Goal: Information Seeking & Learning: Learn about a topic

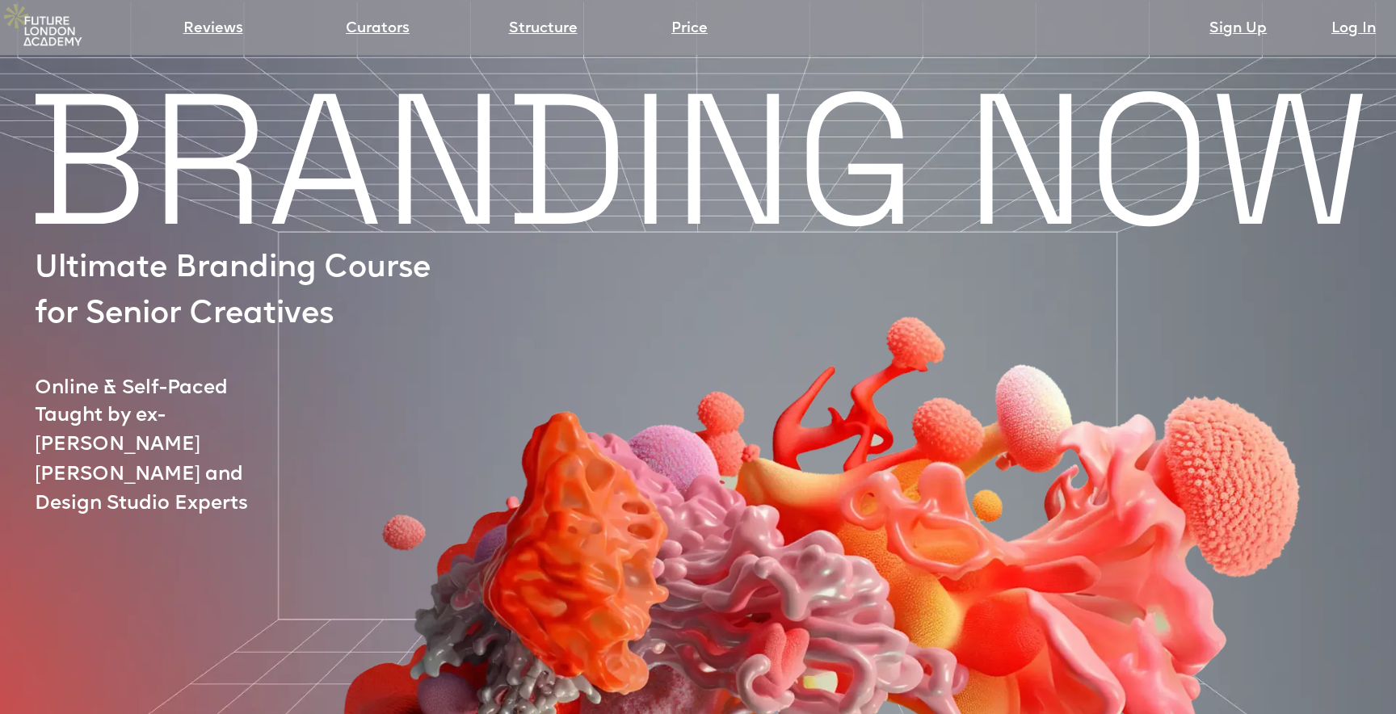
click at [61, 36] on img at bounding box center [52, 31] width 65 height 32
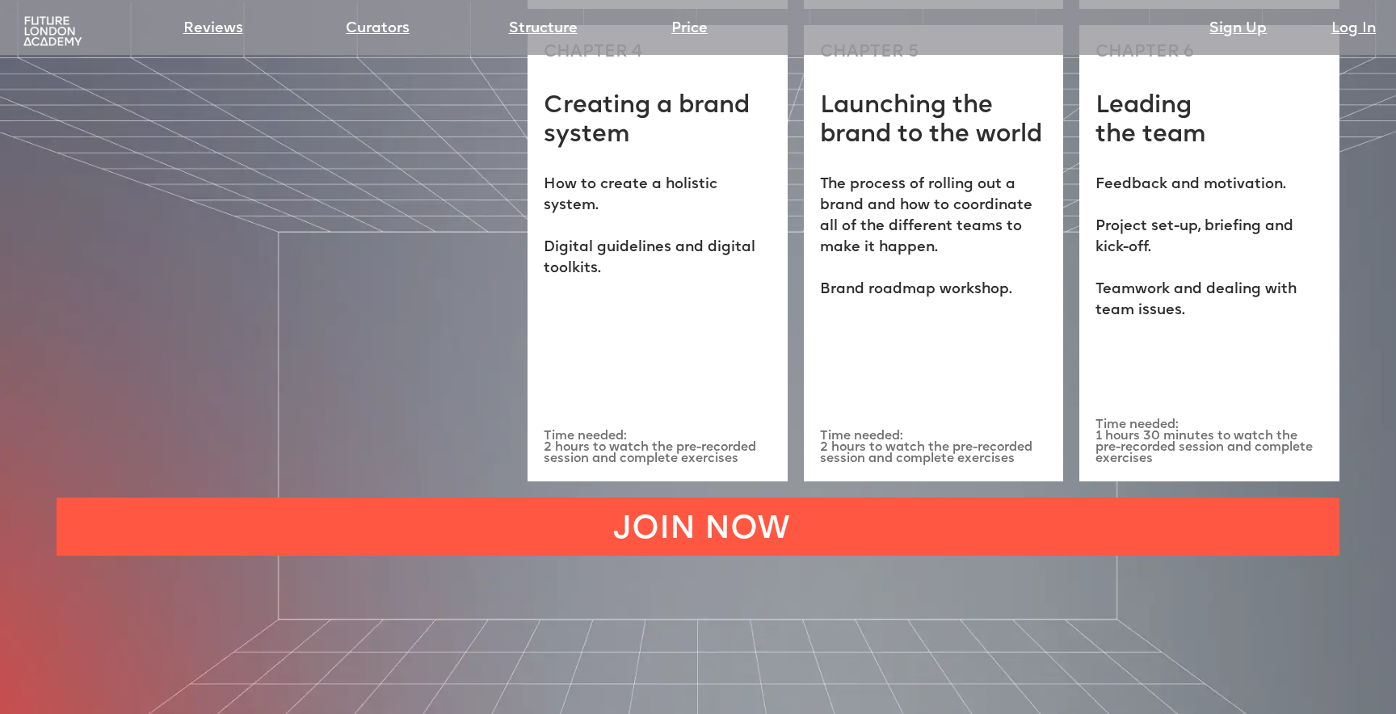
scroll to position [4570, 0]
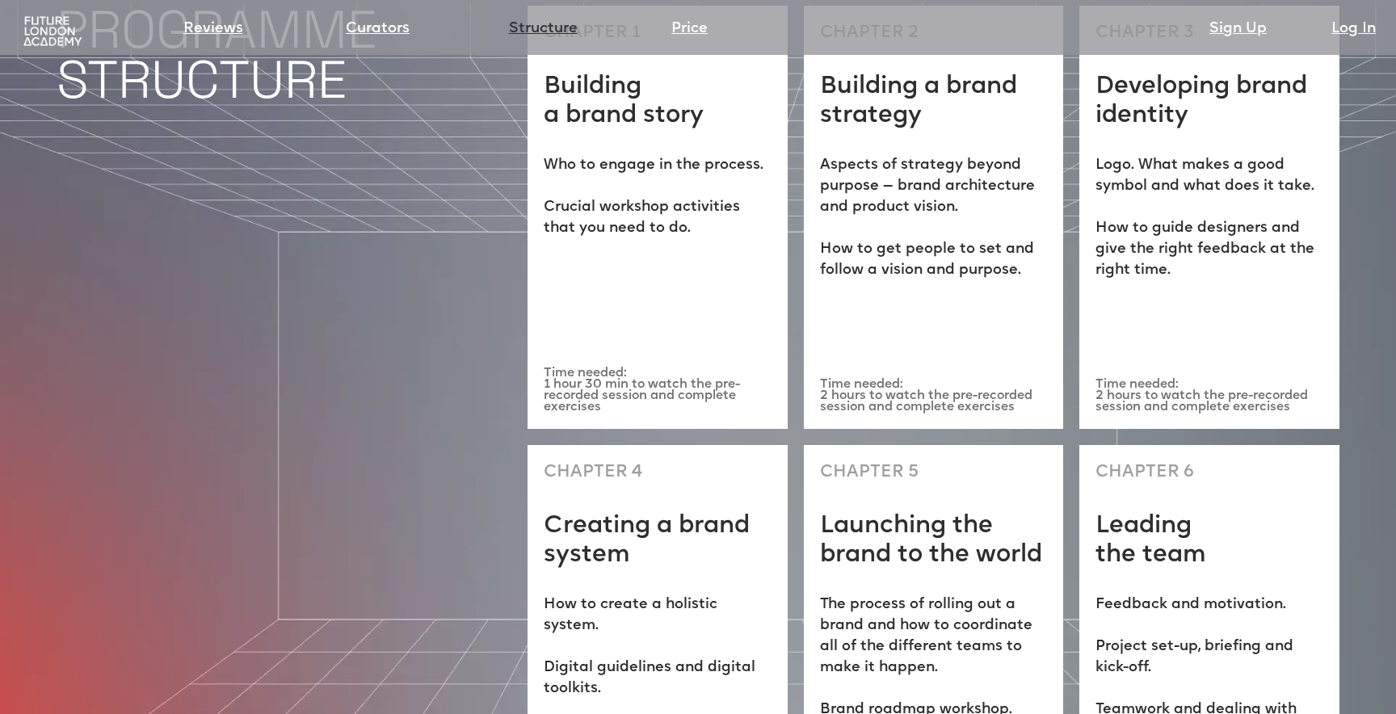
click at [535, 23] on link "Structure" at bounding box center [543, 29] width 69 height 23
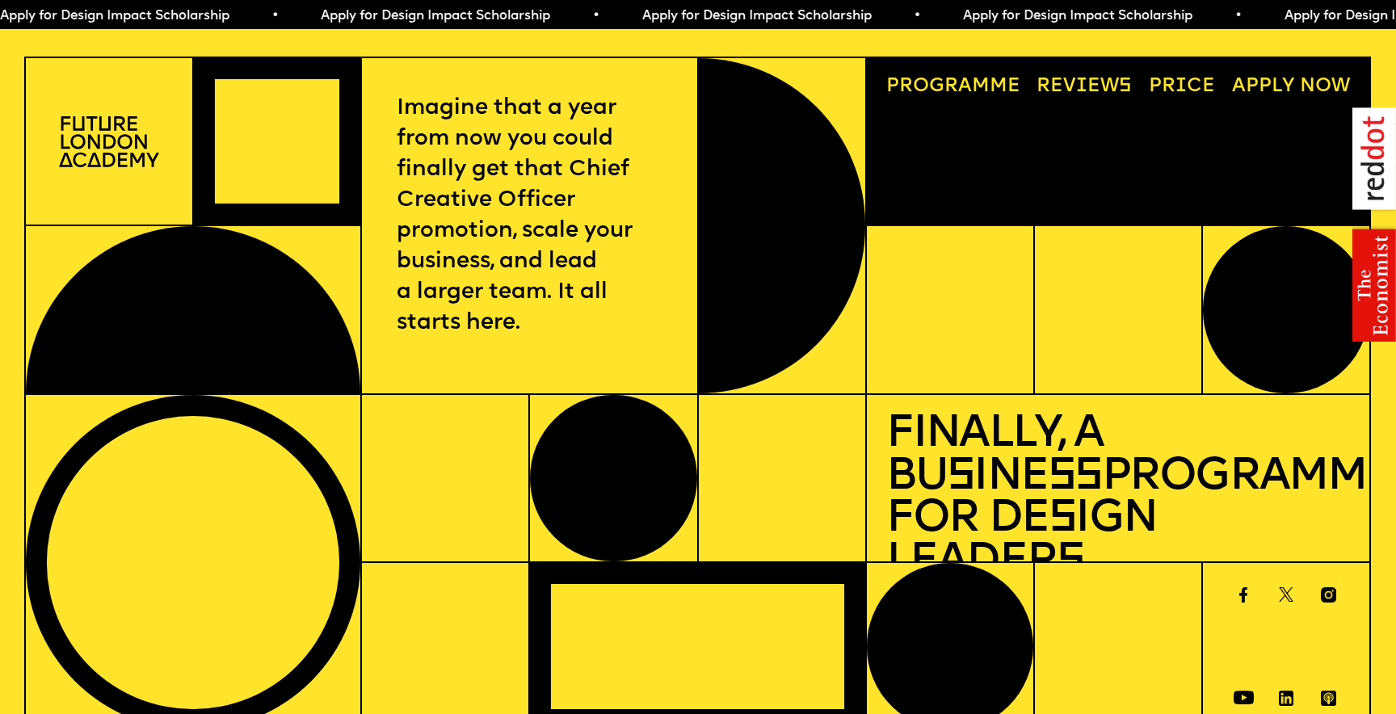
click at [1377, 507] on div "Imagine that a year from now you could finally get that Chief Creative Officer …" at bounding box center [698, 394] width 1396 height 675
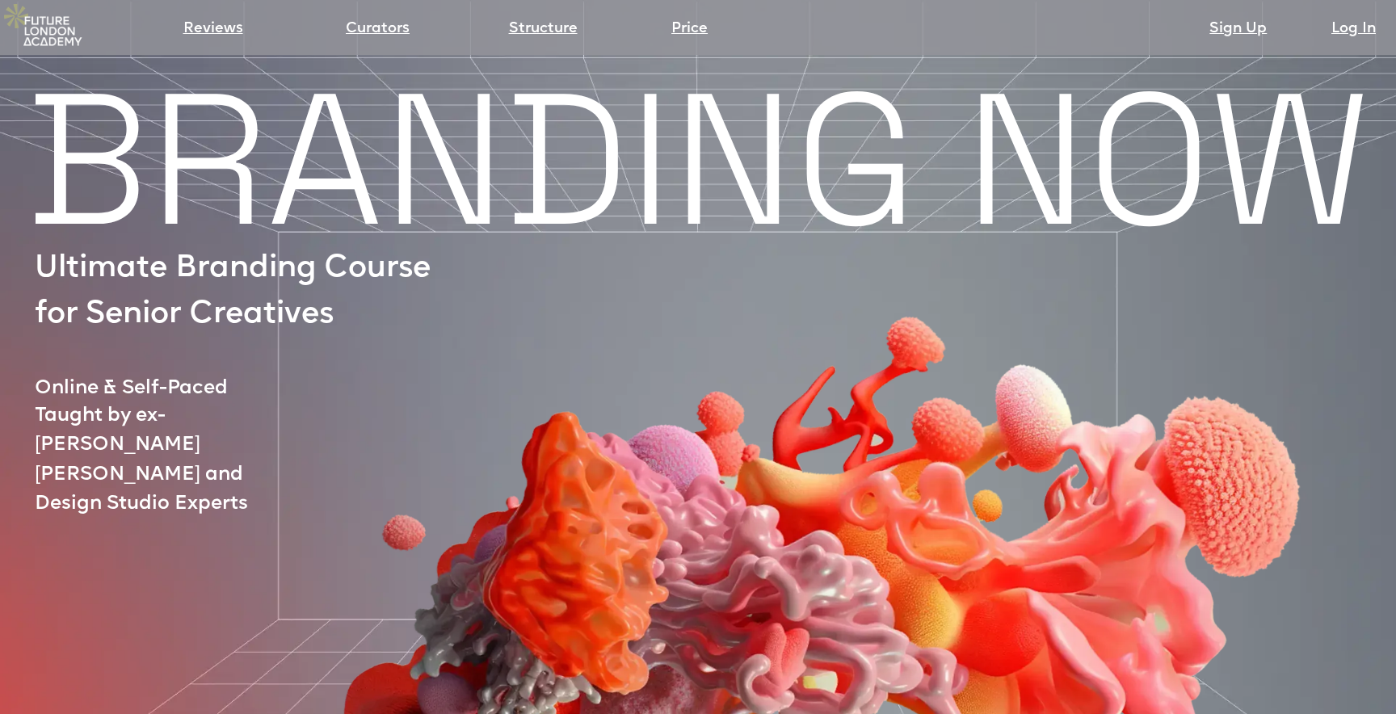
click at [680, 16] on div "Price" at bounding box center [779, 31] width 216 height 32
click at [684, 28] on link "Price" at bounding box center [689, 29] width 36 height 23
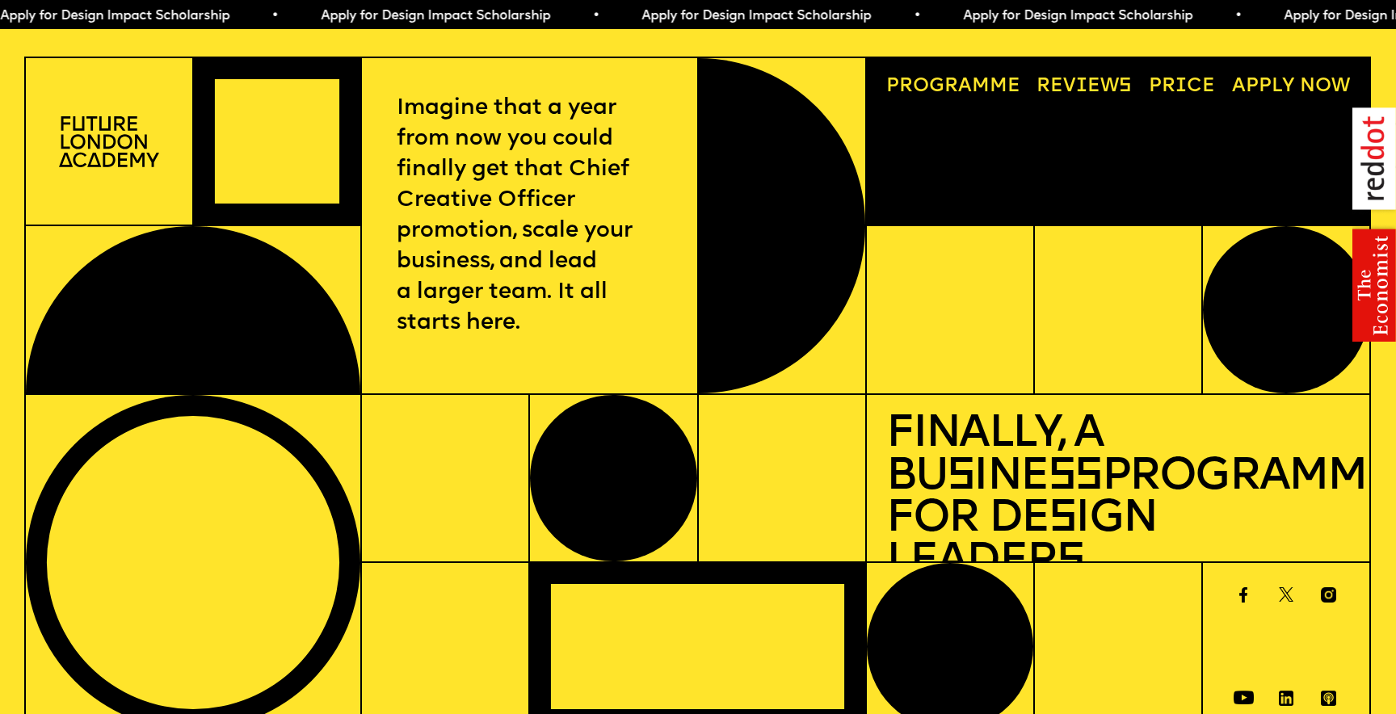
click at [1312, 68] on link "A pply now" at bounding box center [1290, 87] width 137 height 39
click at [1188, 71] on link "Price" at bounding box center [1182, 87] width 86 height 39
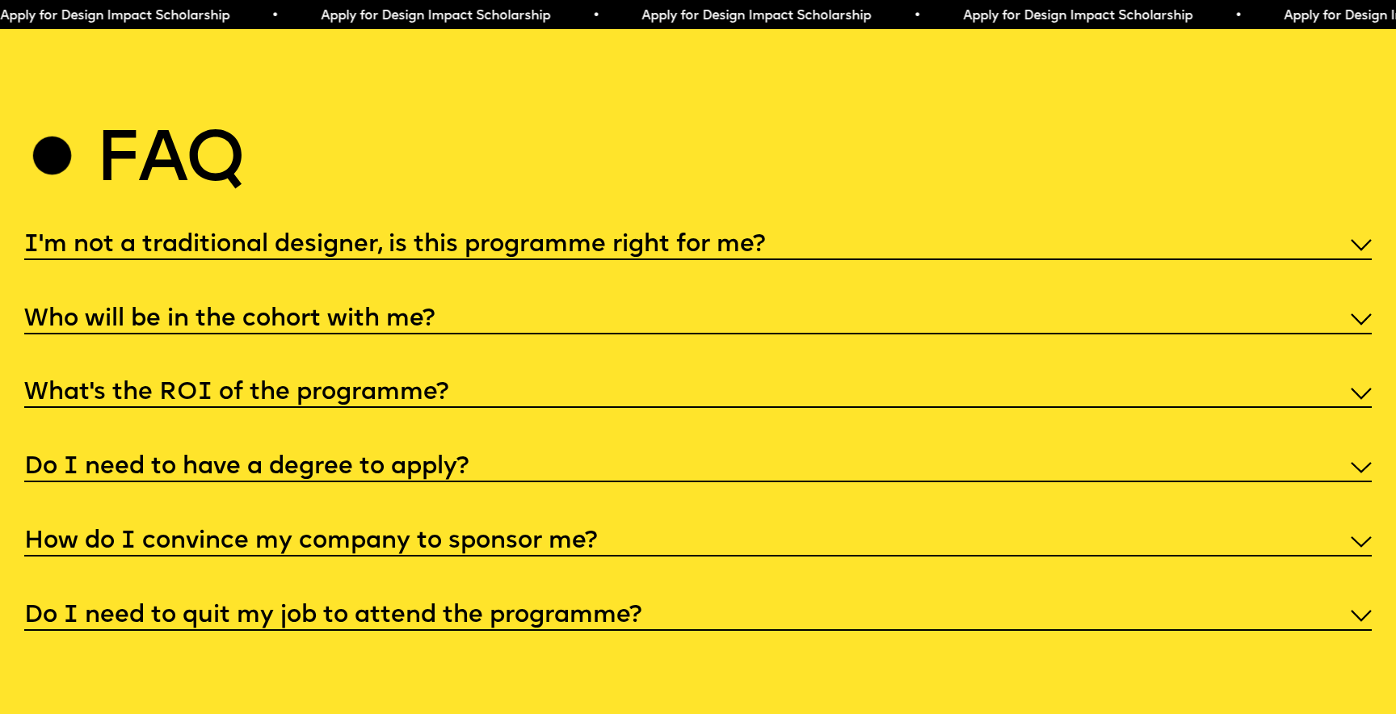
scroll to position [7332, 0]
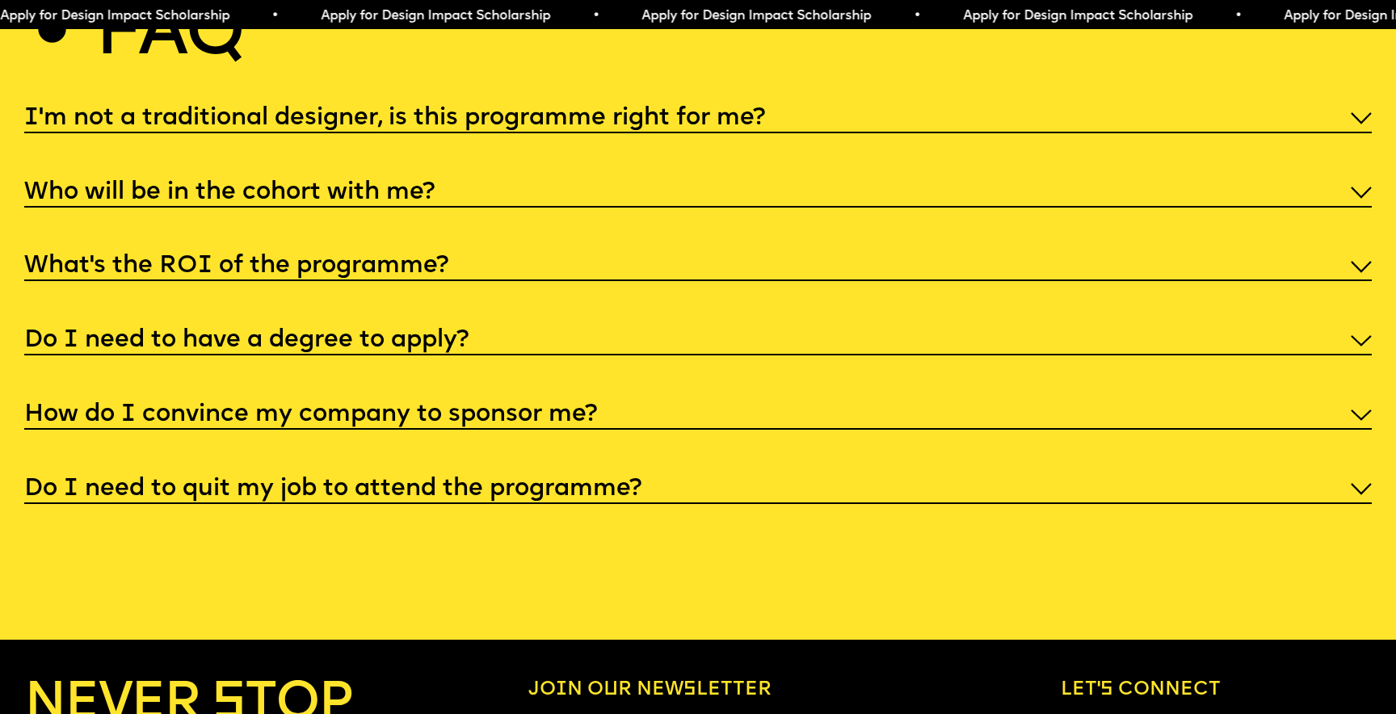
click at [911, 398] on div "How do I convince my company to sponsor me?" at bounding box center [698, 414] width 1348 height 32
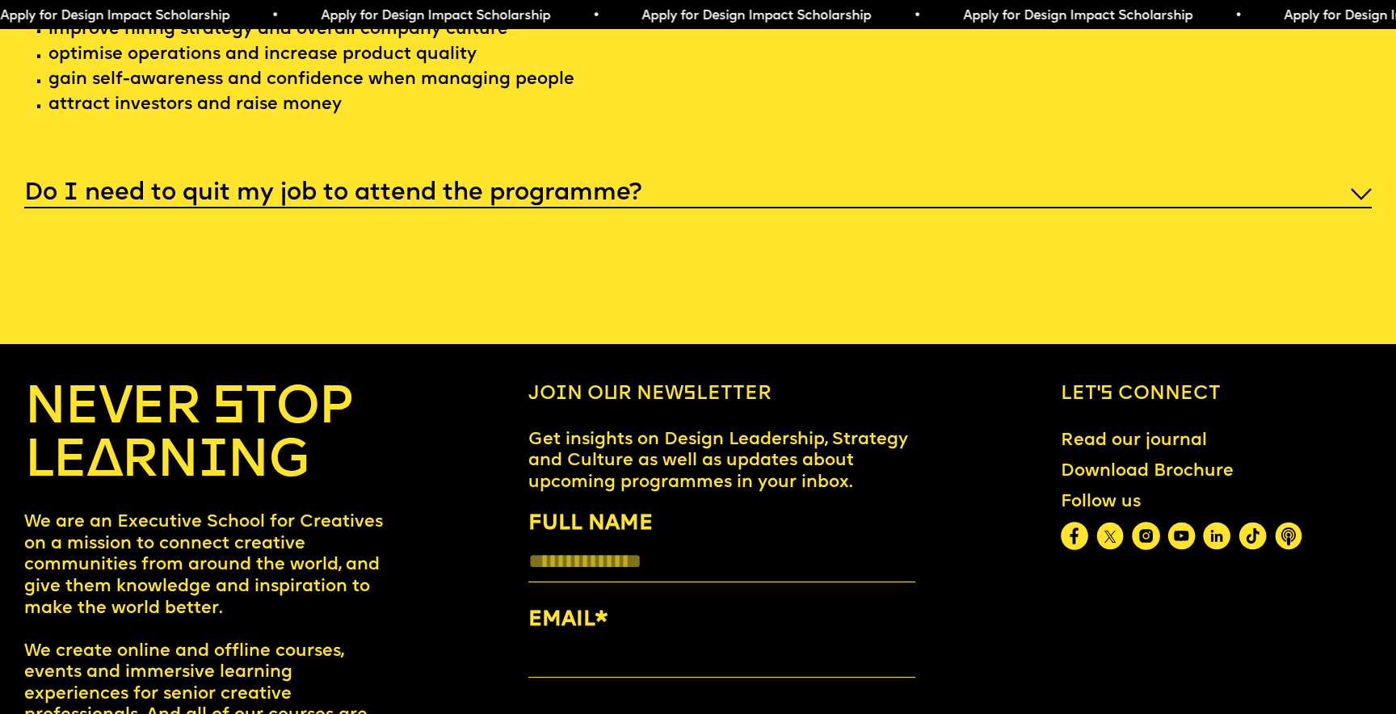
scroll to position [7892, 0]
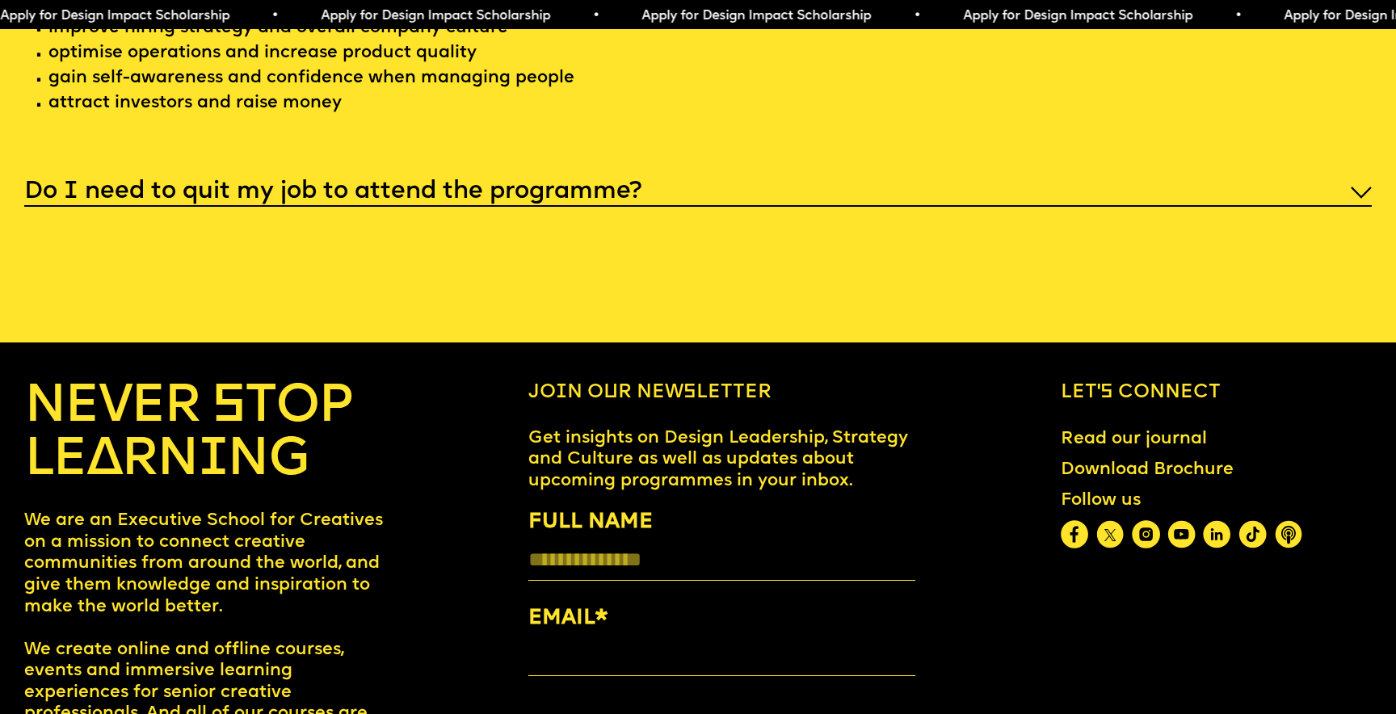
click at [292, 184] on h5 "Do I need to quit my job to attend the programme?" at bounding box center [332, 192] width 617 height 16
